Goal: Transaction & Acquisition: Purchase product/service

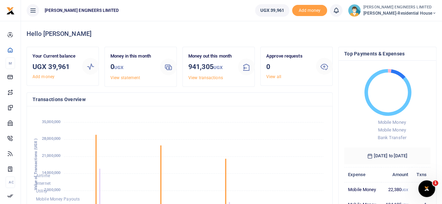
click at [434, 12] on icon at bounding box center [434, 13] width 4 height 5
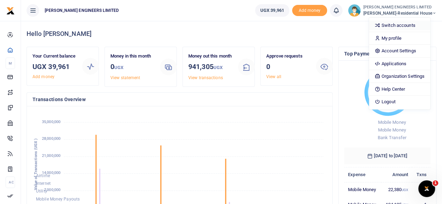
click at [405, 26] on link "Switch accounts" at bounding box center [399, 26] width 61 height 10
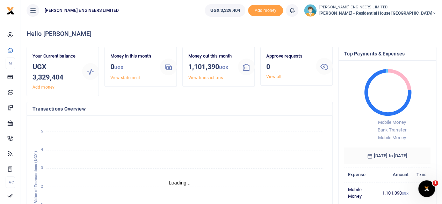
scroll to position [6, 6]
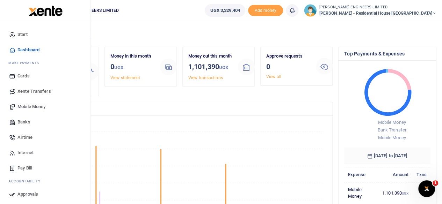
click at [28, 107] on span "Mobile Money" at bounding box center [31, 106] width 28 height 7
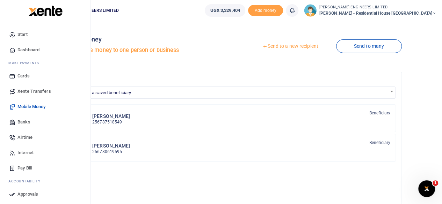
click at [29, 92] on span "Xente Transfers" at bounding box center [34, 91] width 34 height 7
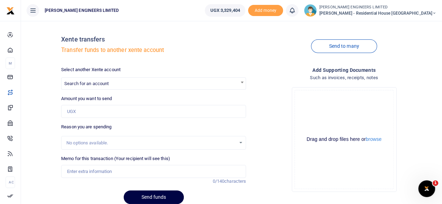
click at [107, 86] on span "Search for an account" at bounding box center [86, 83] width 44 height 5
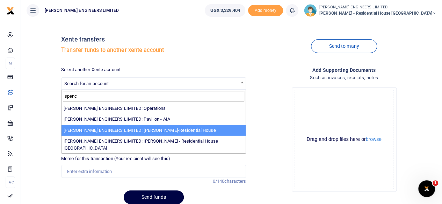
type input "spenc"
select select "4050"
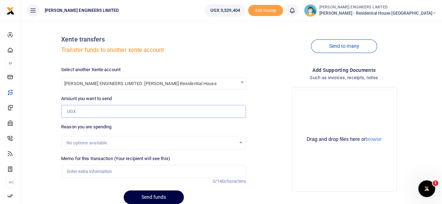
click at [80, 114] on input "Amount you want to send" at bounding box center [153, 111] width 185 height 13
type input "1"
type input "2,000,000"
click at [87, 170] on input "Memo for this transaction (Your recipient will see this)" at bounding box center [153, 171] width 185 height 13
type input "Expenses"
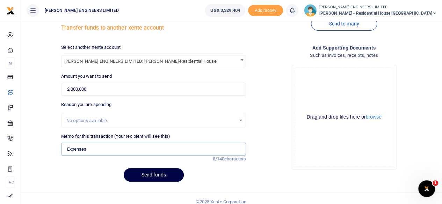
scroll to position [29, 0]
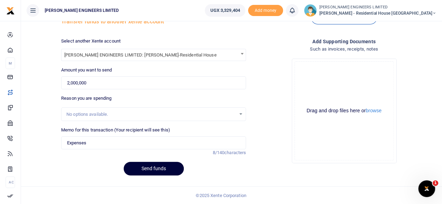
click at [160, 170] on button "Send funds" at bounding box center [154, 169] width 60 height 14
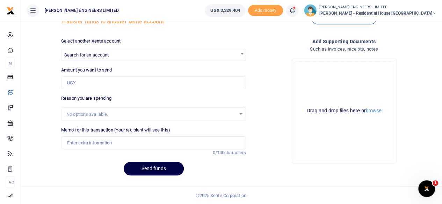
click at [296, 14] on icon at bounding box center [292, 11] width 7 height 8
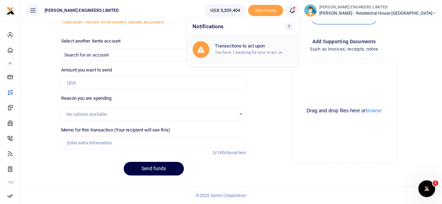
click at [275, 49] on div "Transactions to act upon You have 1 awaiting for your to act on" at bounding box center [254, 49] width 78 height 12
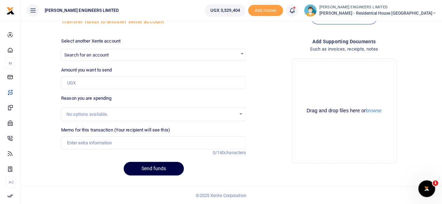
click at [298, 14] on link at bounding box center [292, 10] width 13 height 13
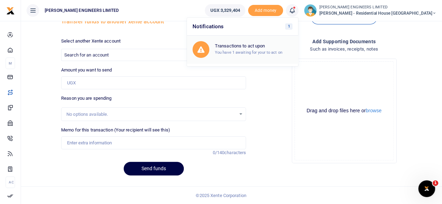
click at [264, 49] on div "Transactions to act upon You have 1 awaiting for your to act on" at bounding box center [254, 49] width 78 height 12
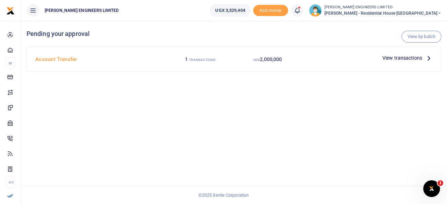
click at [396, 58] on span "View transactions" at bounding box center [403, 58] width 40 height 8
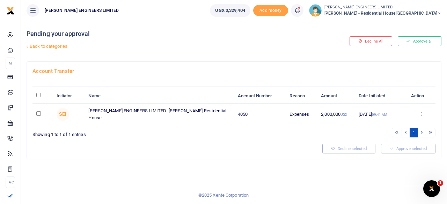
click at [38, 114] on input "checkbox" at bounding box center [38, 113] width 5 height 5
checkbox input "true"
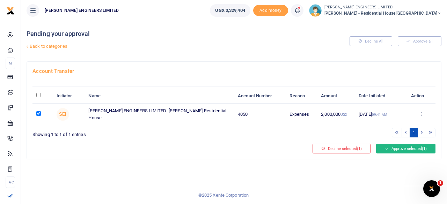
click at [408, 149] on button "Approve selected (1)" at bounding box center [405, 149] width 59 height 10
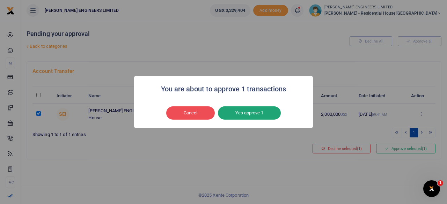
click at [241, 113] on button "Yes approve 1" at bounding box center [249, 113] width 63 height 13
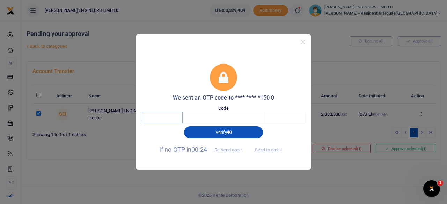
click at [157, 120] on input "text" at bounding box center [162, 118] width 41 height 12
type input "1"
type input "3"
type input "4"
type input "0"
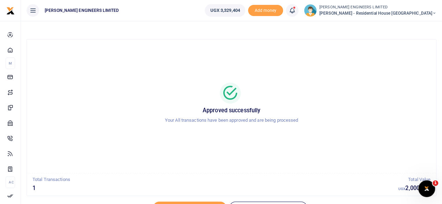
click at [433, 13] on icon at bounding box center [434, 13] width 4 height 5
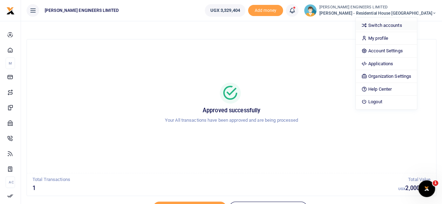
click at [399, 26] on link "Switch accounts" at bounding box center [386, 26] width 61 height 10
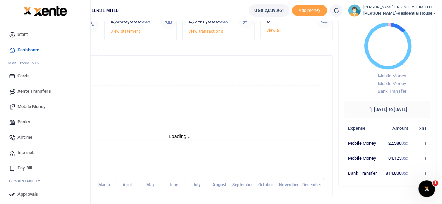
scroll to position [6, 6]
click at [33, 106] on span "Mobile Money" at bounding box center [31, 106] width 28 height 7
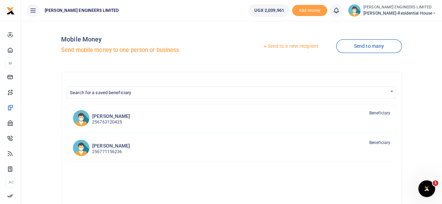
click at [289, 47] on link "Send to a new recipient" at bounding box center [290, 46] width 91 height 13
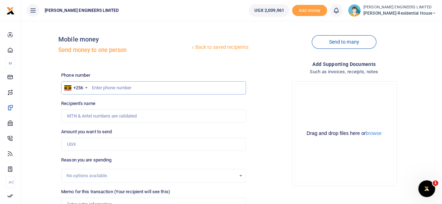
click at [100, 88] on input "text" at bounding box center [153, 87] width 185 height 13
type input "770836272"
type input "[PERSON_NAME]"
type input "770836272"
click at [74, 146] on input "Amount you want to send" at bounding box center [153, 144] width 185 height 13
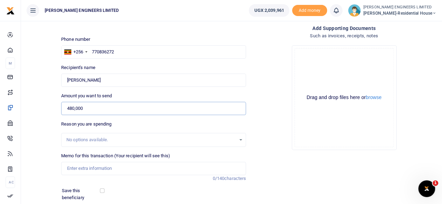
scroll to position [46, 0]
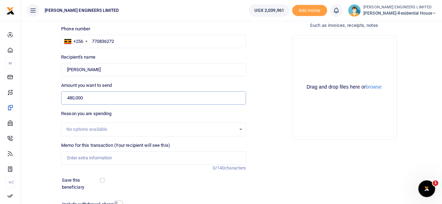
type input "480,000"
click at [75, 158] on input "Memo for this transaction (Your recipient will see this)" at bounding box center [153, 158] width 185 height 13
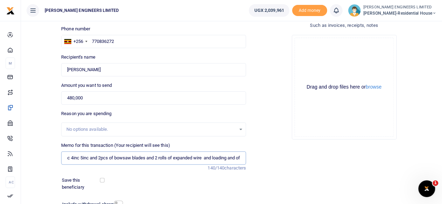
scroll to position [0, 115]
click at [210, 156] on input "50 pcs of gumpoles and 5 rolls of DPC and 15kgs of 3inc 4inc 5inc and 2pcs of b…" at bounding box center [153, 158] width 185 height 13
click at [241, 159] on input "50 pcs of gumpoles and 5 rolls of DPC and 15kgs of 3inc 4inc 5inc and 2pcs of b…" at bounding box center [153, 158] width 185 height 13
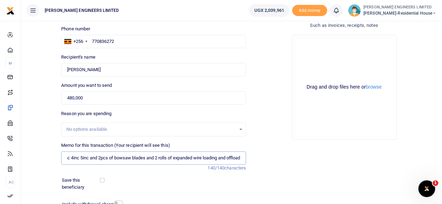
click at [152, 158] on input "50 pcs of gumpoles and 5 rolls of DPC and 15kgs of 3inc 4inc 5inc and 2pcs of b…" at bounding box center [153, 158] width 185 height 13
click at [241, 157] on input "50 pcs of gumpoles and 5 rolls of DPC and 15kgs of 3inc 4inc 5inc and 2pcs of b…" at bounding box center [153, 158] width 185 height 13
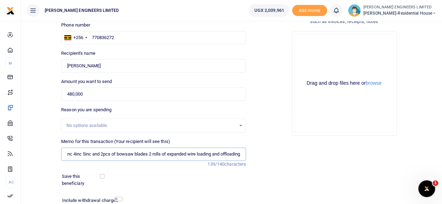
scroll to position [93, 0]
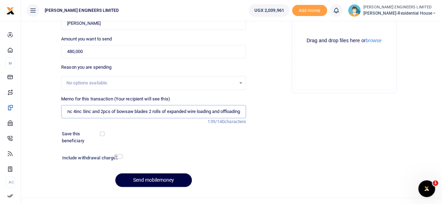
type input "50 pcs of gumpoles and 5 rolls of DPC and 15kgs of 3inc 4inc 5inc and 2pcs of b…"
click at [118, 157] on input "checkbox" at bounding box center [118, 156] width 9 height 5
checkbox input "true"
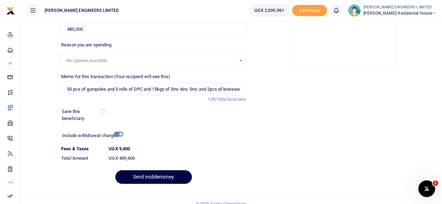
scroll to position [124, 0]
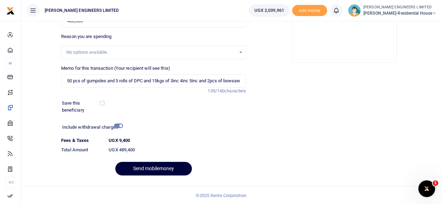
click at [162, 172] on button "Send mobilemoney" at bounding box center [153, 169] width 77 height 14
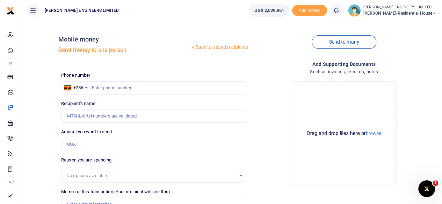
click at [340, 12] on icon at bounding box center [336, 11] width 7 height 8
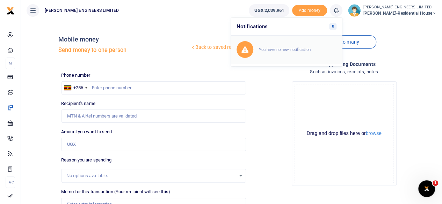
click at [284, 50] on small "You have no new notification" at bounding box center [285, 49] width 52 height 5
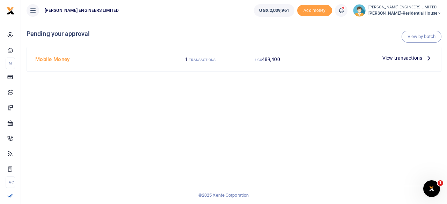
click at [395, 59] on span "View transactions" at bounding box center [403, 58] width 40 height 8
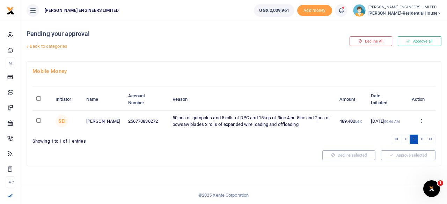
click at [37, 120] on input "checkbox" at bounding box center [38, 120] width 5 height 5
checkbox input "true"
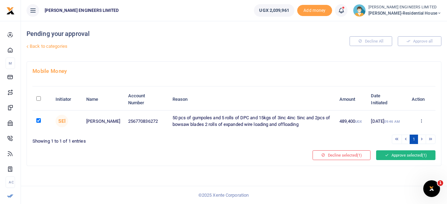
click at [394, 154] on button "Approve selected (1)" at bounding box center [405, 156] width 59 height 10
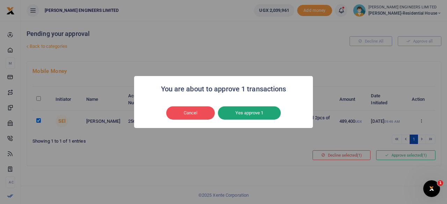
click at [256, 114] on button "Yes approve 1" at bounding box center [249, 113] width 63 height 13
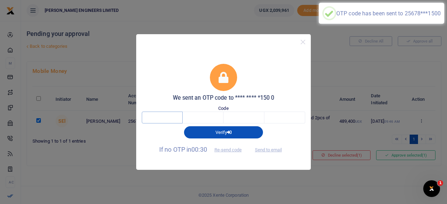
click at [159, 116] on input "text" at bounding box center [162, 118] width 41 height 12
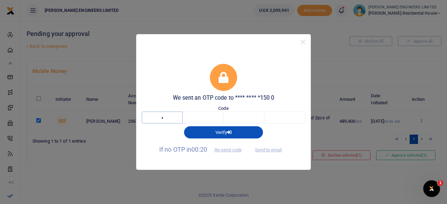
type input "4"
type input "5"
type input "1"
type input "7"
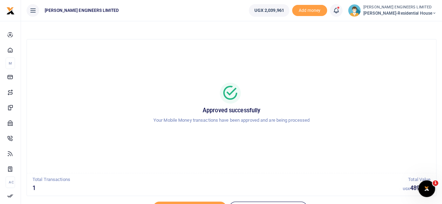
click at [434, 13] on icon at bounding box center [434, 13] width 4 height 5
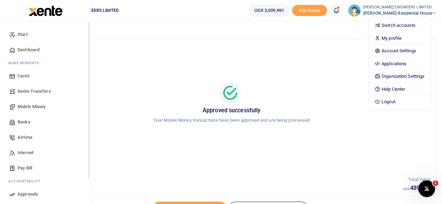
scroll to position [46, 0]
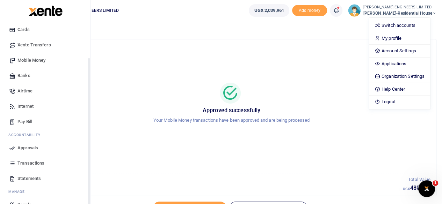
click at [29, 163] on span "Transactions" at bounding box center [30, 163] width 27 height 7
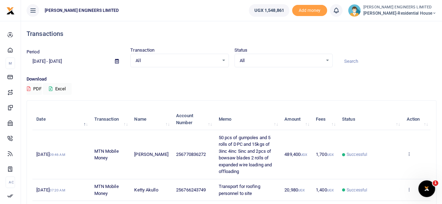
click at [433, 12] on icon at bounding box center [434, 13] width 4 height 5
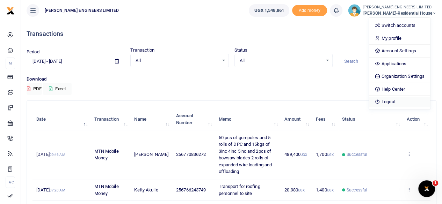
click at [400, 101] on link "Logout" at bounding box center [399, 102] width 61 height 10
